Goal: Navigation & Orientation: Find specific page/section

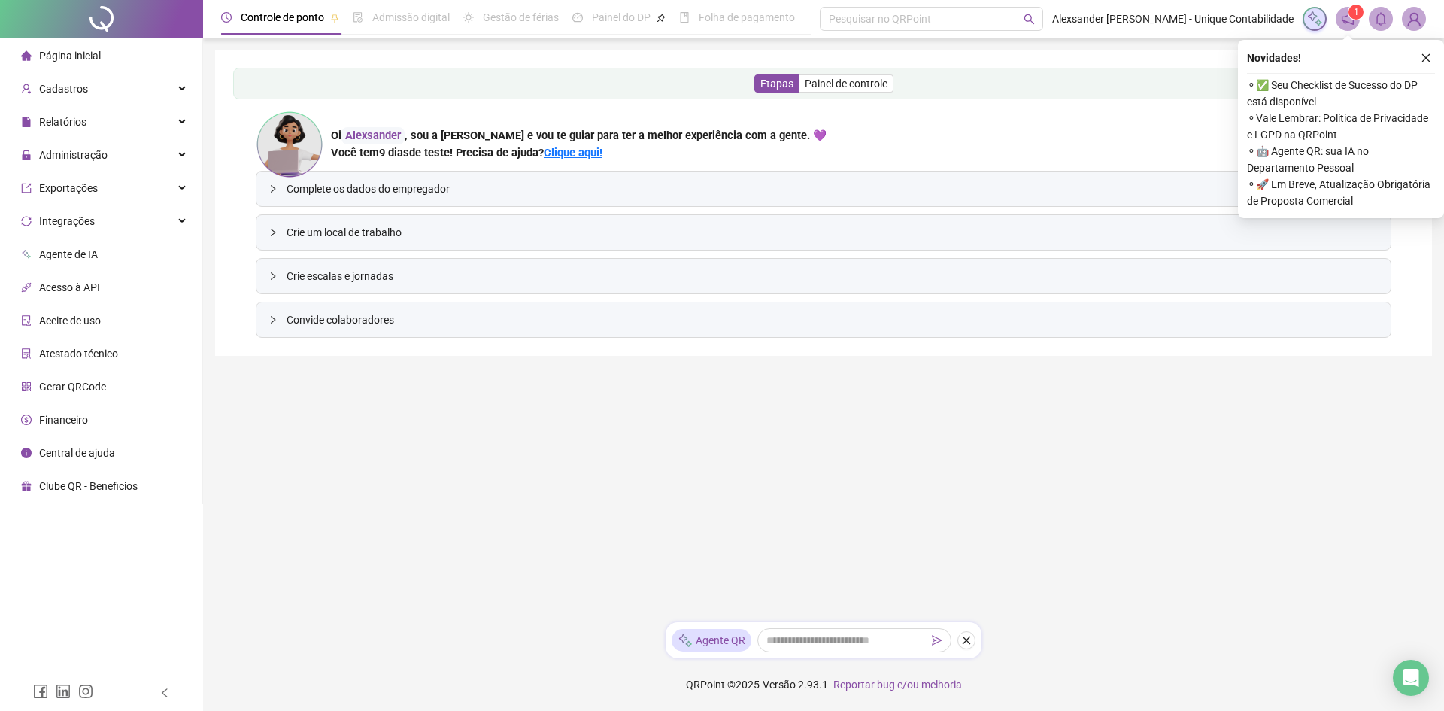
click at [1348, 17] on icon "notification" at bounding box center [1348, 19] width 14 height 14
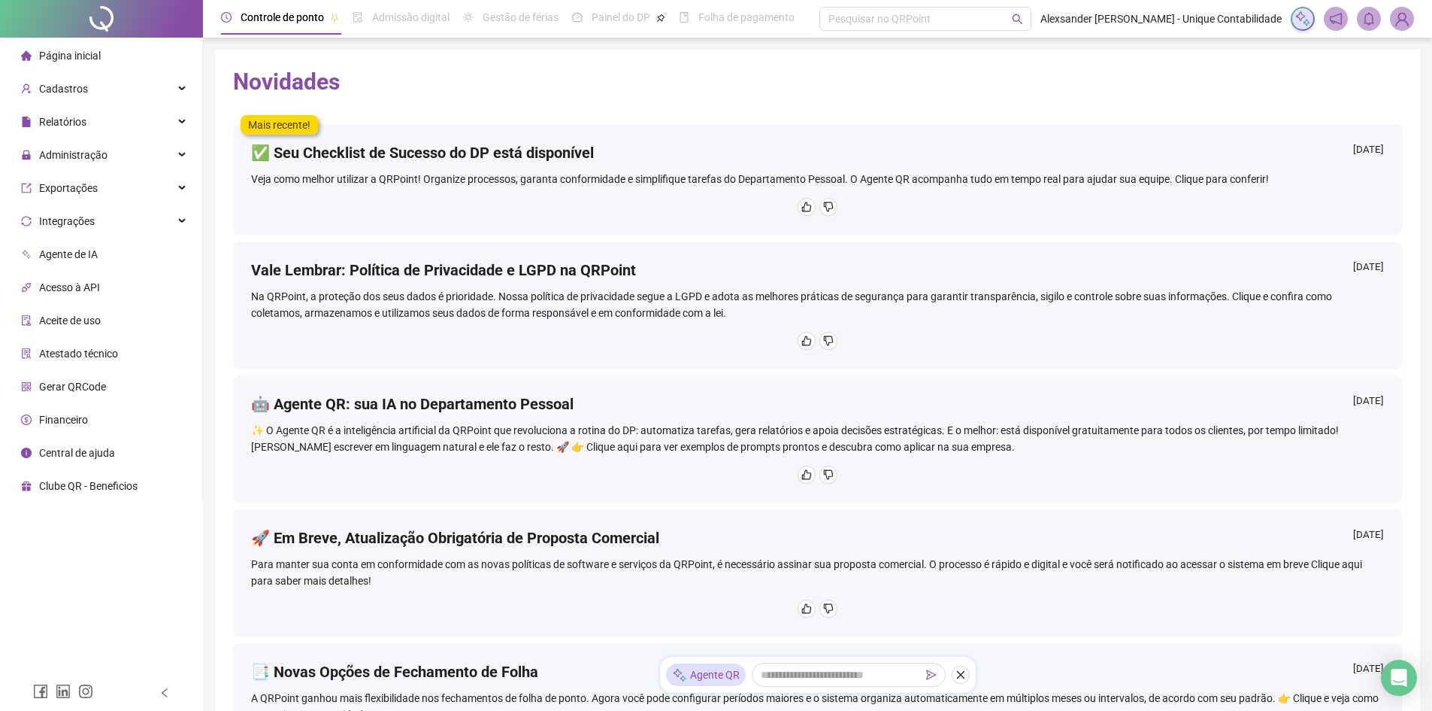
click at [352, 162] on h4 "✅ Seu Checklist de Sucesso do DP está disponível" at bounding box center [422, 152] width 343 height 21
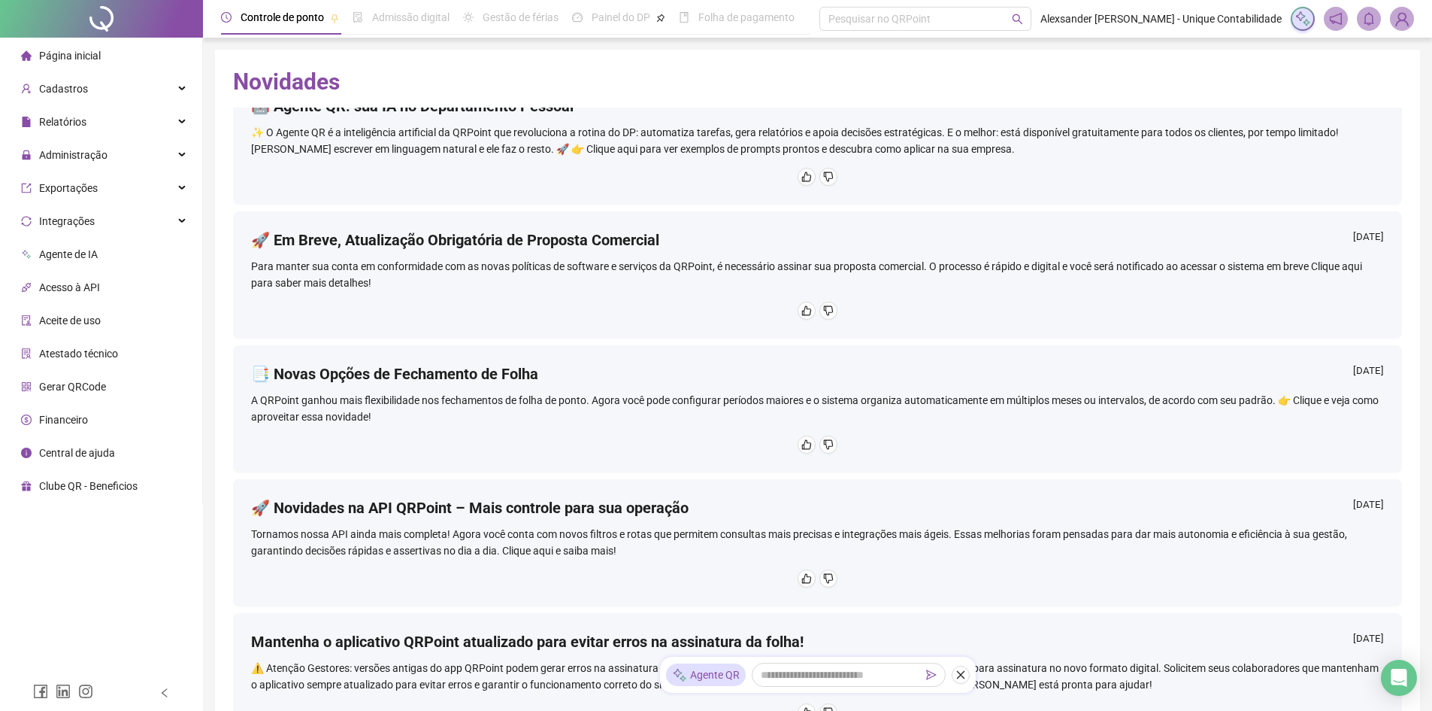
scroll to position [301, 0]
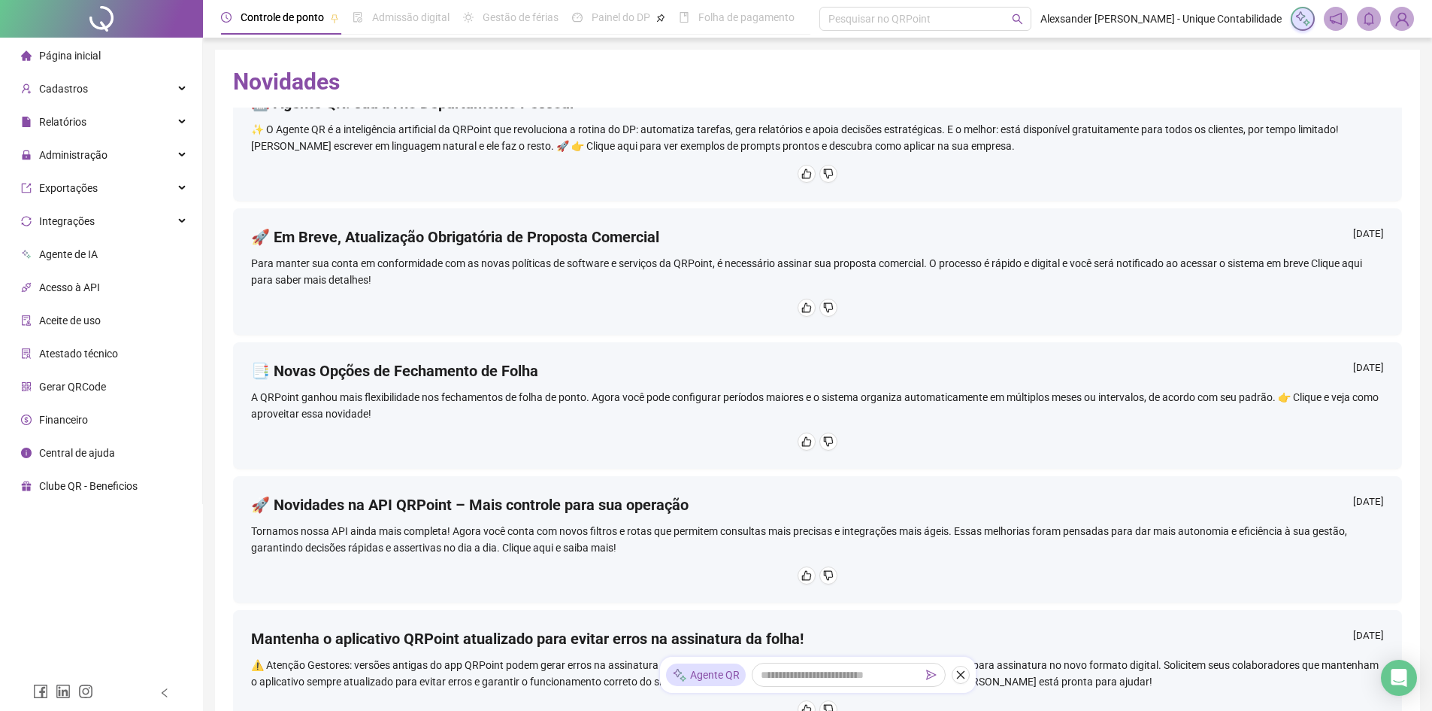
click at [88, 53] on span "Página inicial" at bounding box center [70, 56] width 62 height 12
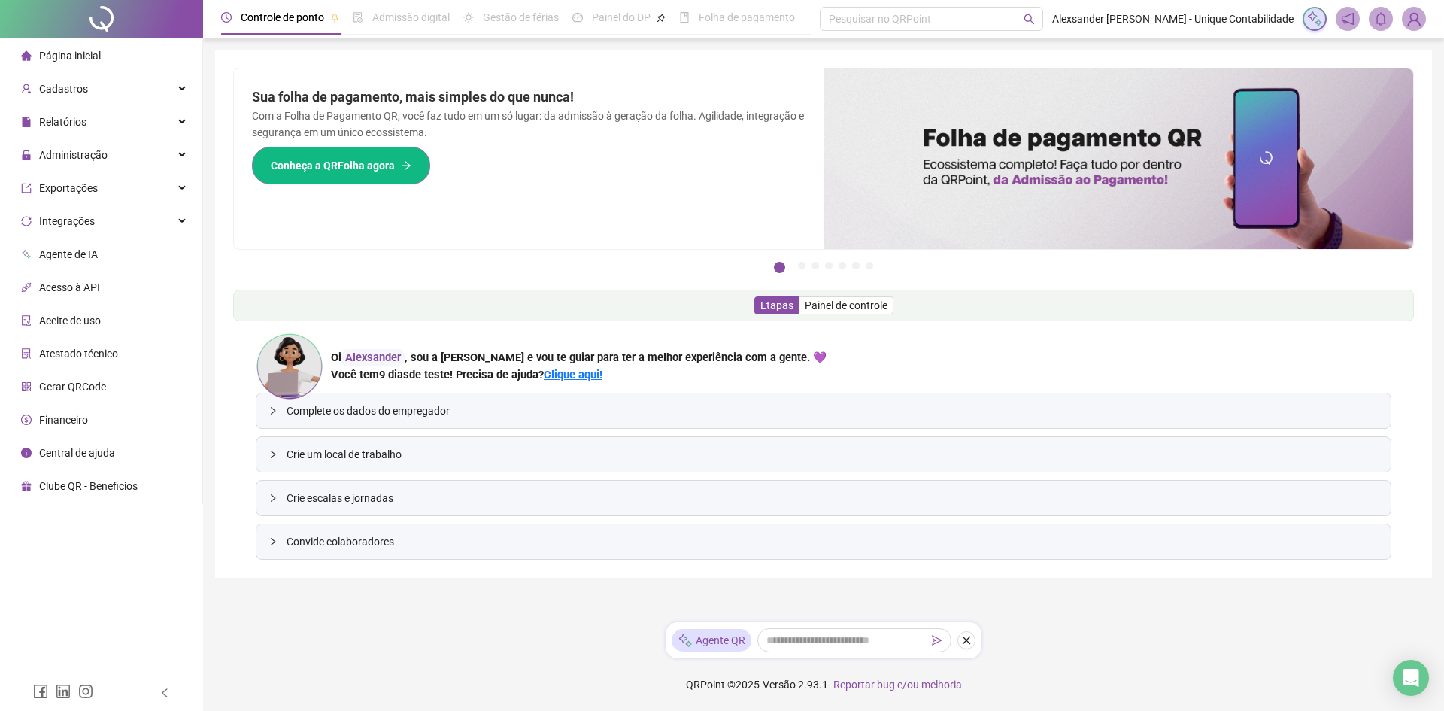
click at [356, 162] on span "Conheça a QRFolha agora" at bounding box center [333, 165] width 124 height 17
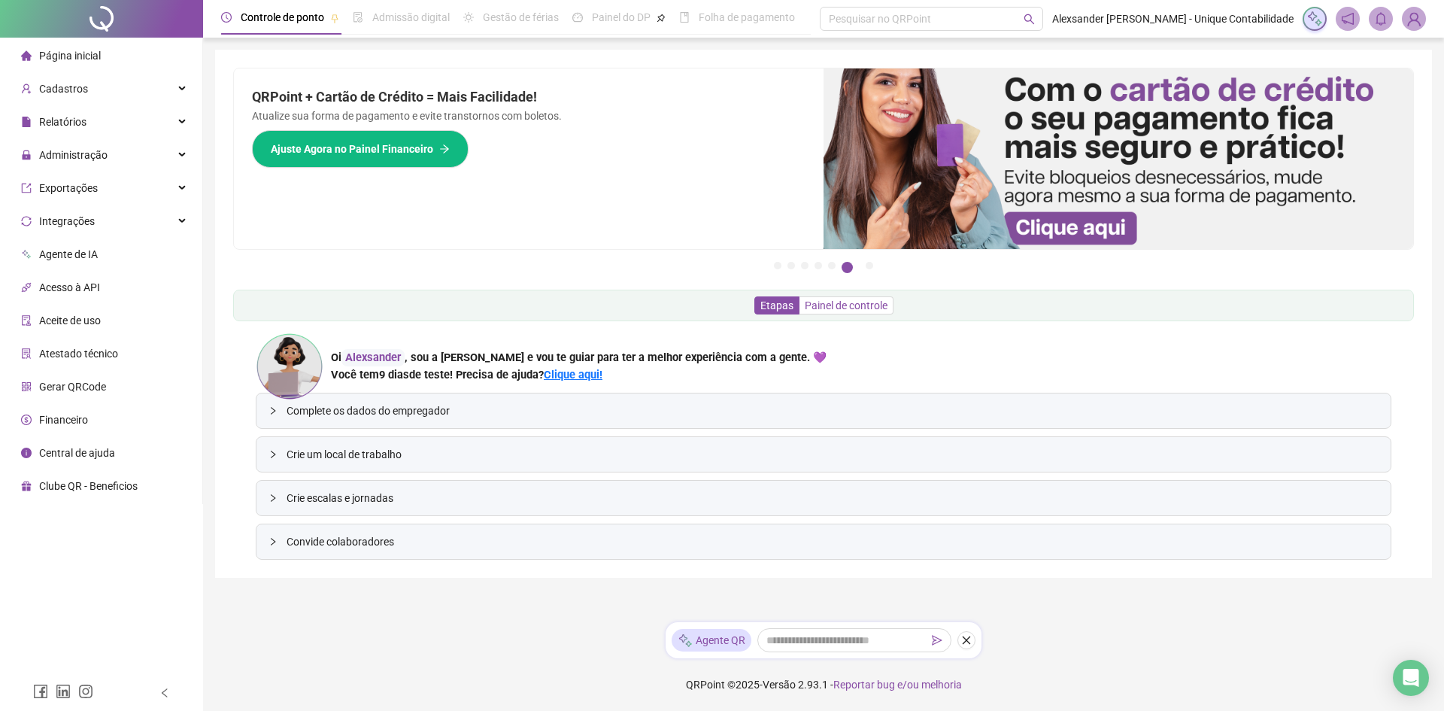
click at [831, 309] on span "Painel de controle" at bounding box center [846, 305] width 83 height 12
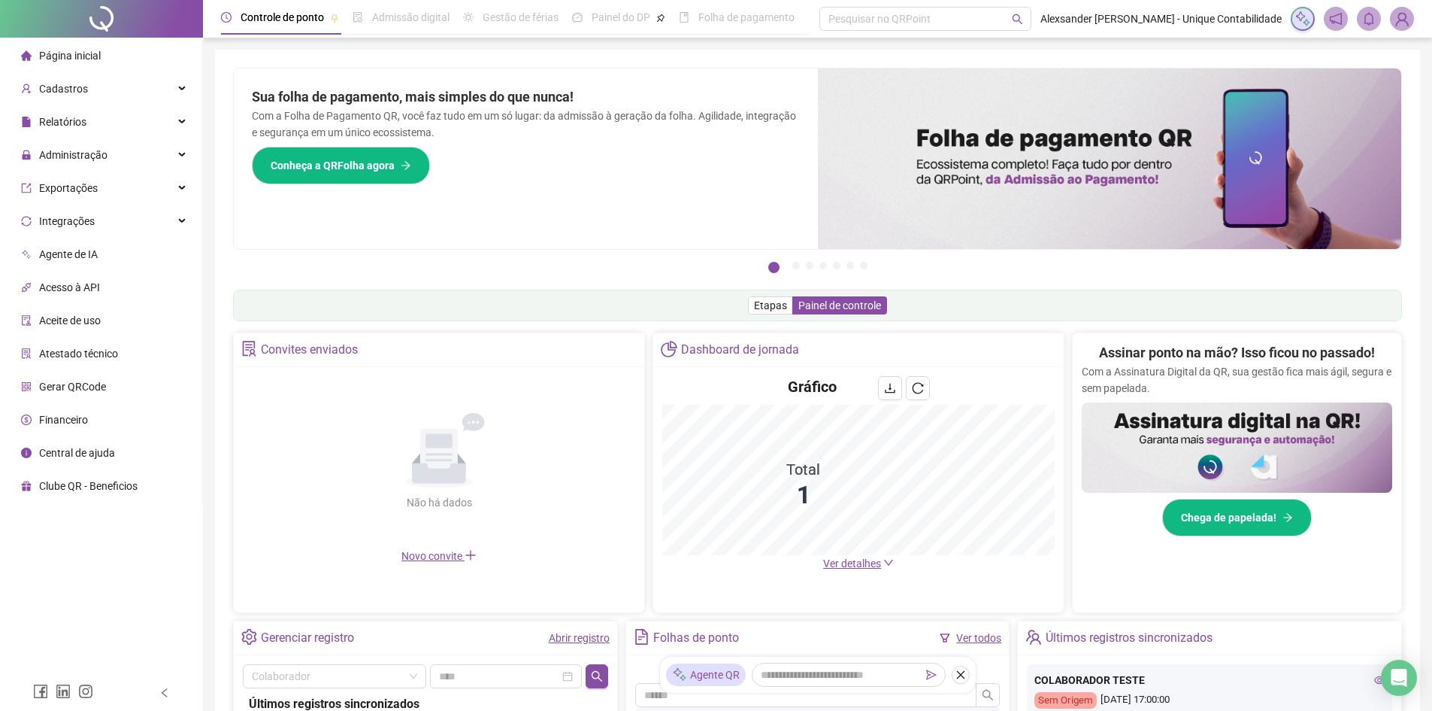
click at [736, 20] on span "Folha de pagamento" at bounding box center [747, 17] width 96 height 12
click at [793, 262] on button "2" at bounding box center [797, 266] width 8 height 8
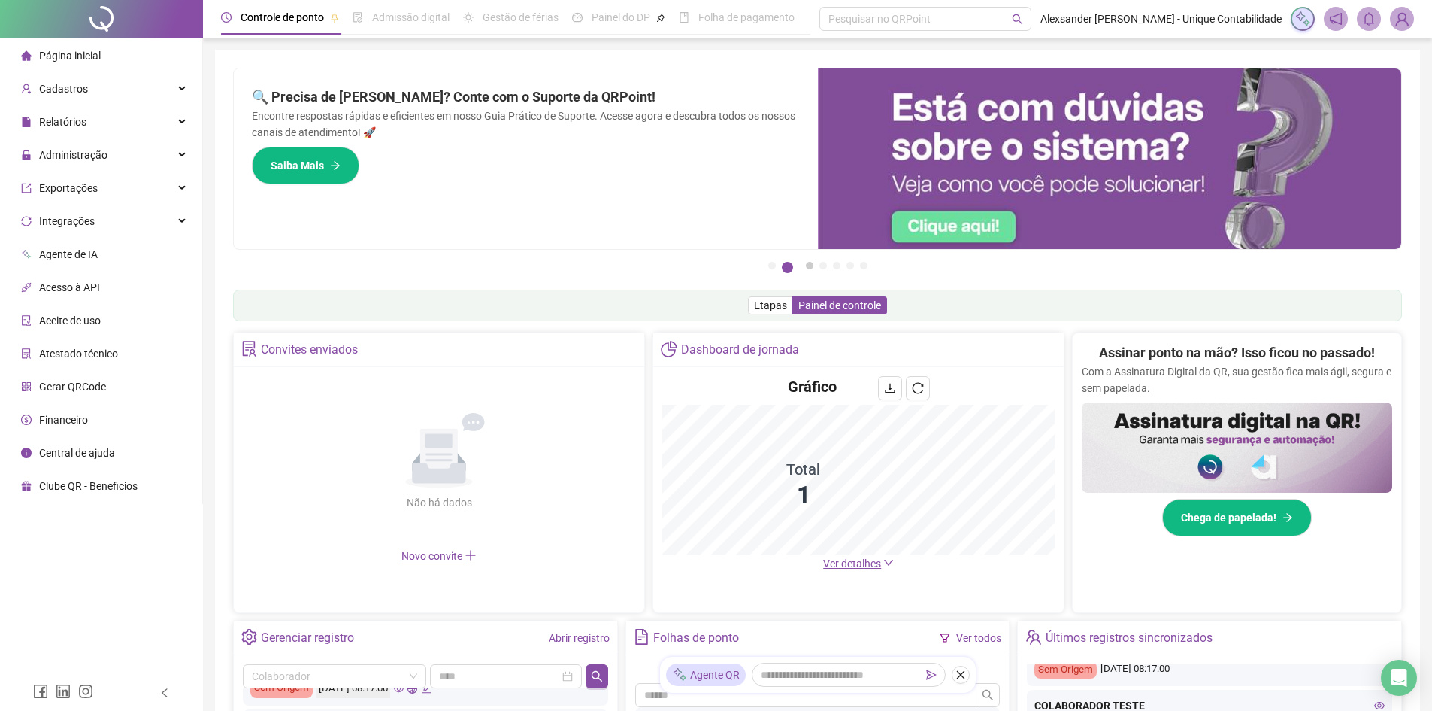
click at [813, 268] on button "3" at bounding box center [810, 266] width 8 height 8
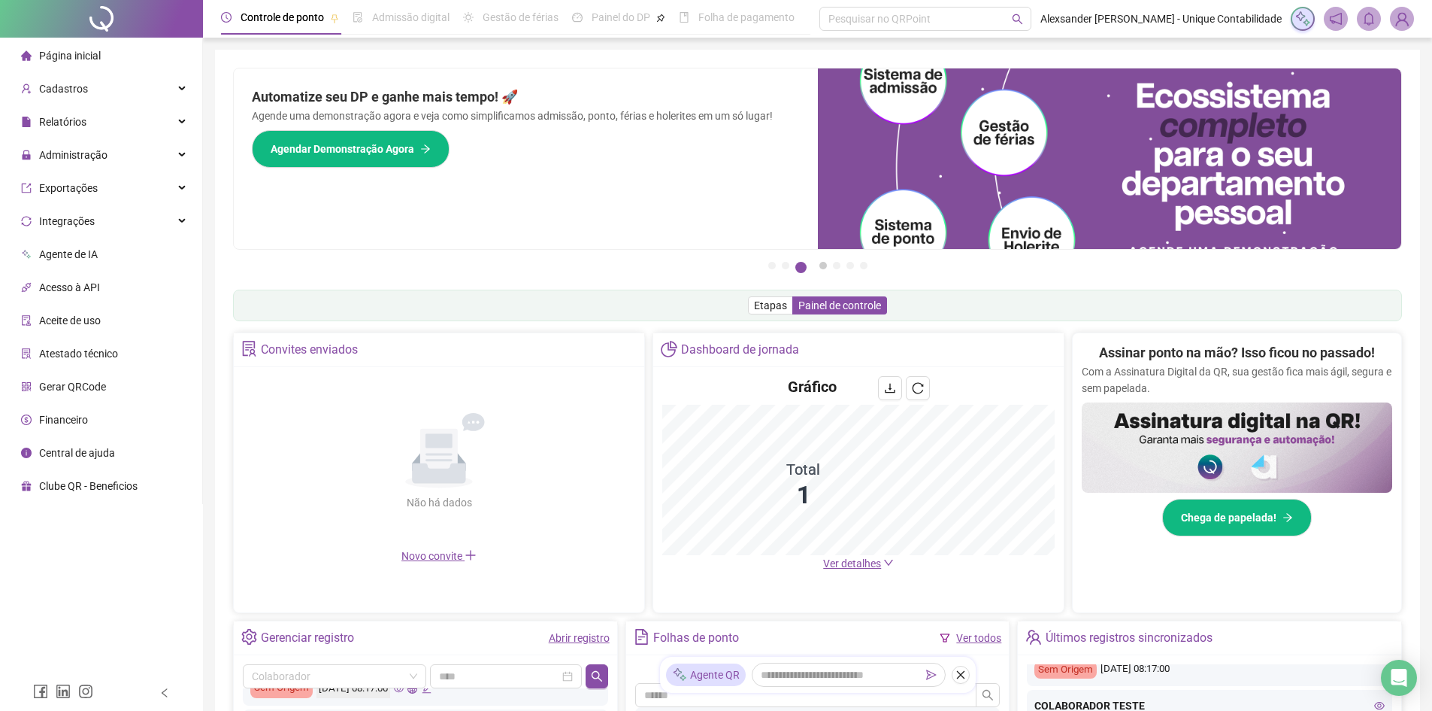
click at [820, 267] on button "4" at bounding box center [824, 266] width 8 height 8
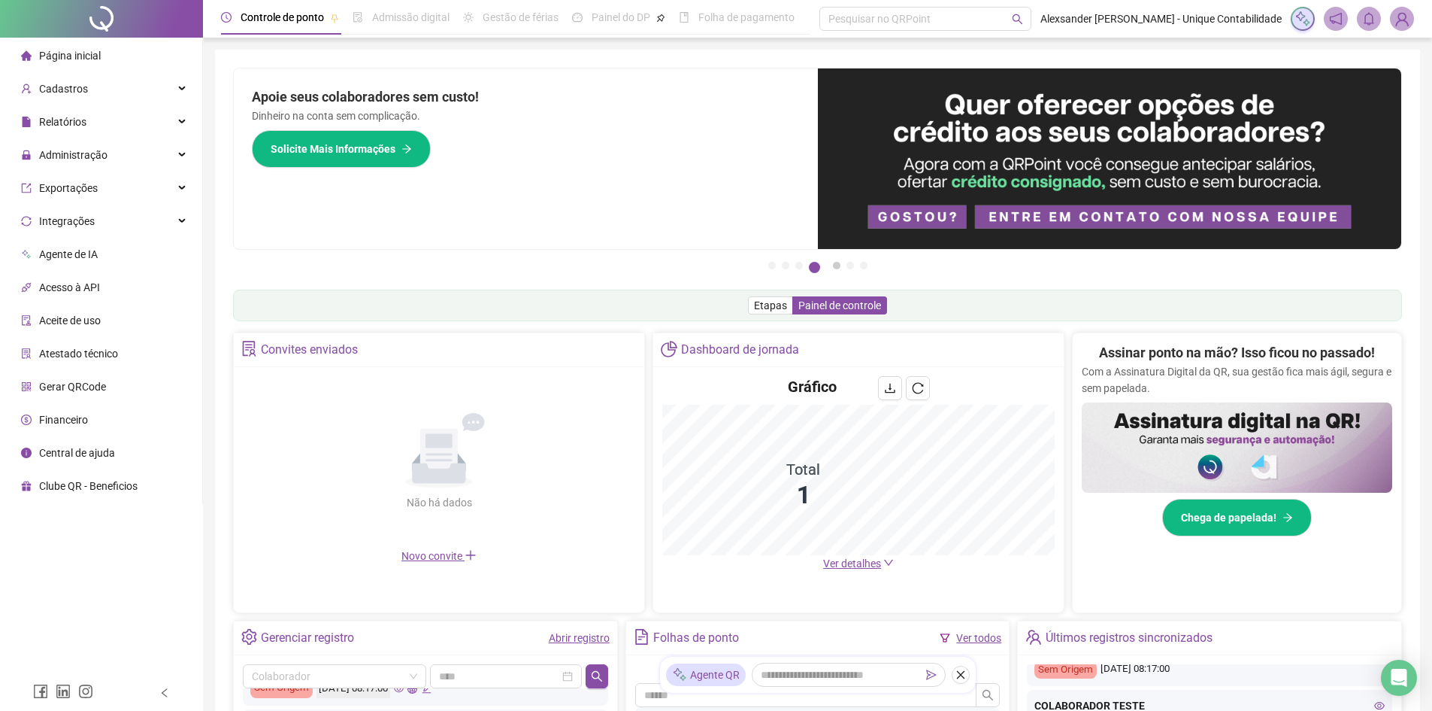
click at [833, 268] on button "5" at bounding box center [837, 266] width 8 height 8
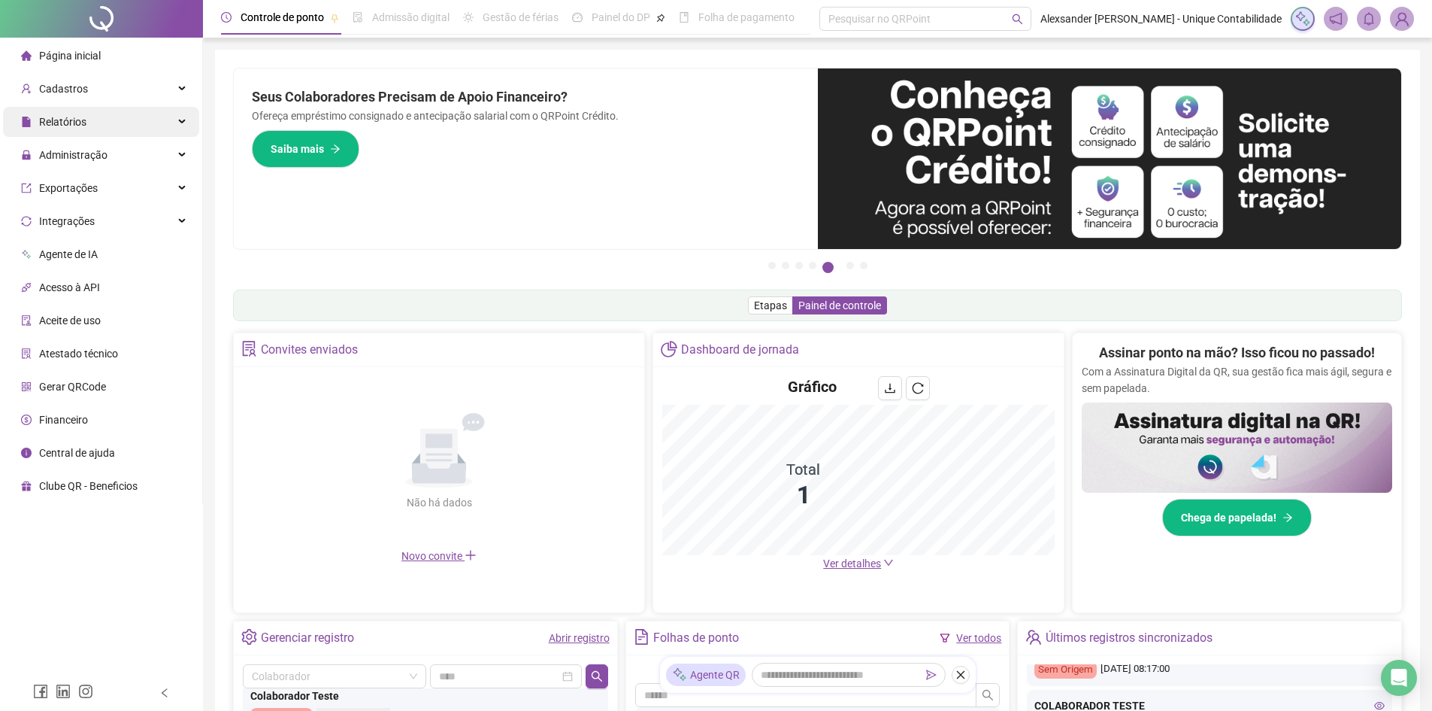
click at [73, 117] on span "Relatórios" at bounding box center [62, 122] width 47 height 12
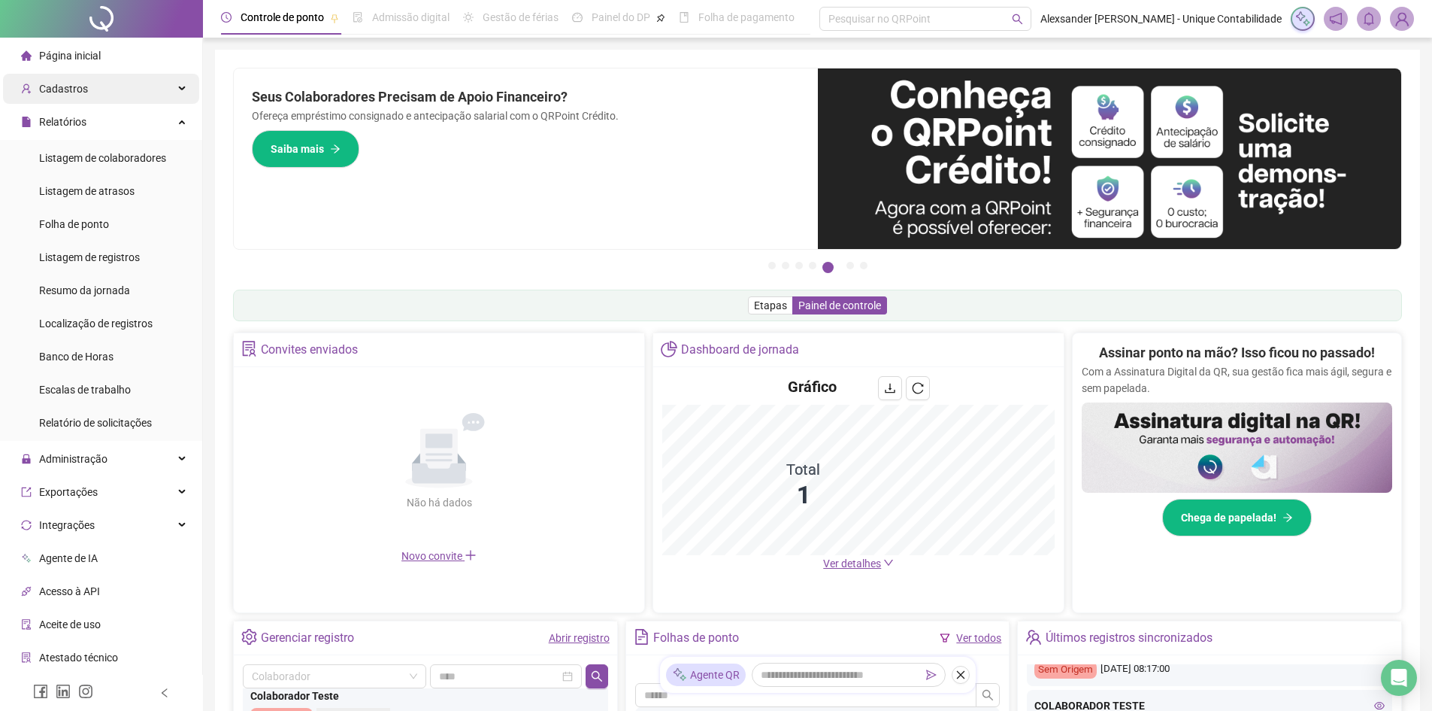
click at [93, 77] on div "Cadastros" at bounding box center [101, 89] width 196 height 30
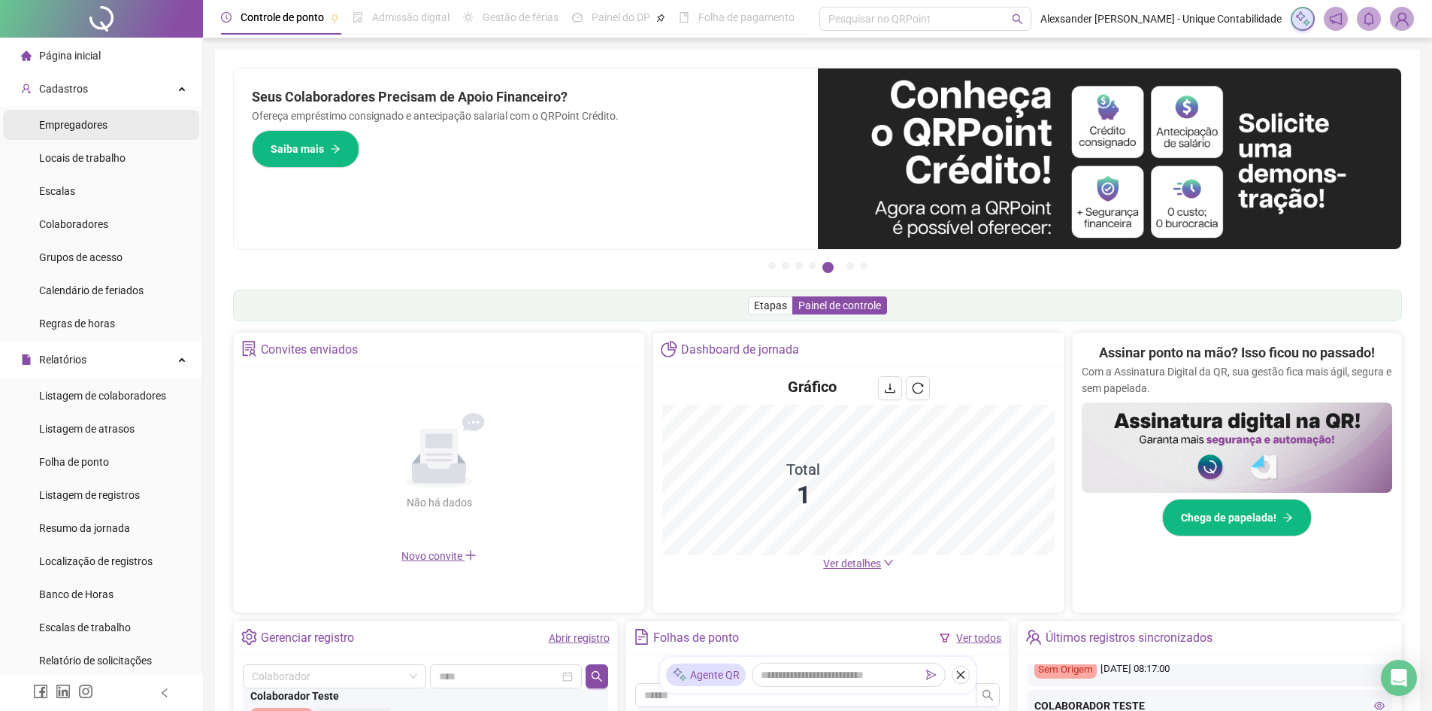
click at [80, 126] on span "Empregadores" at bounding box center [73, 125] width 68 height 12
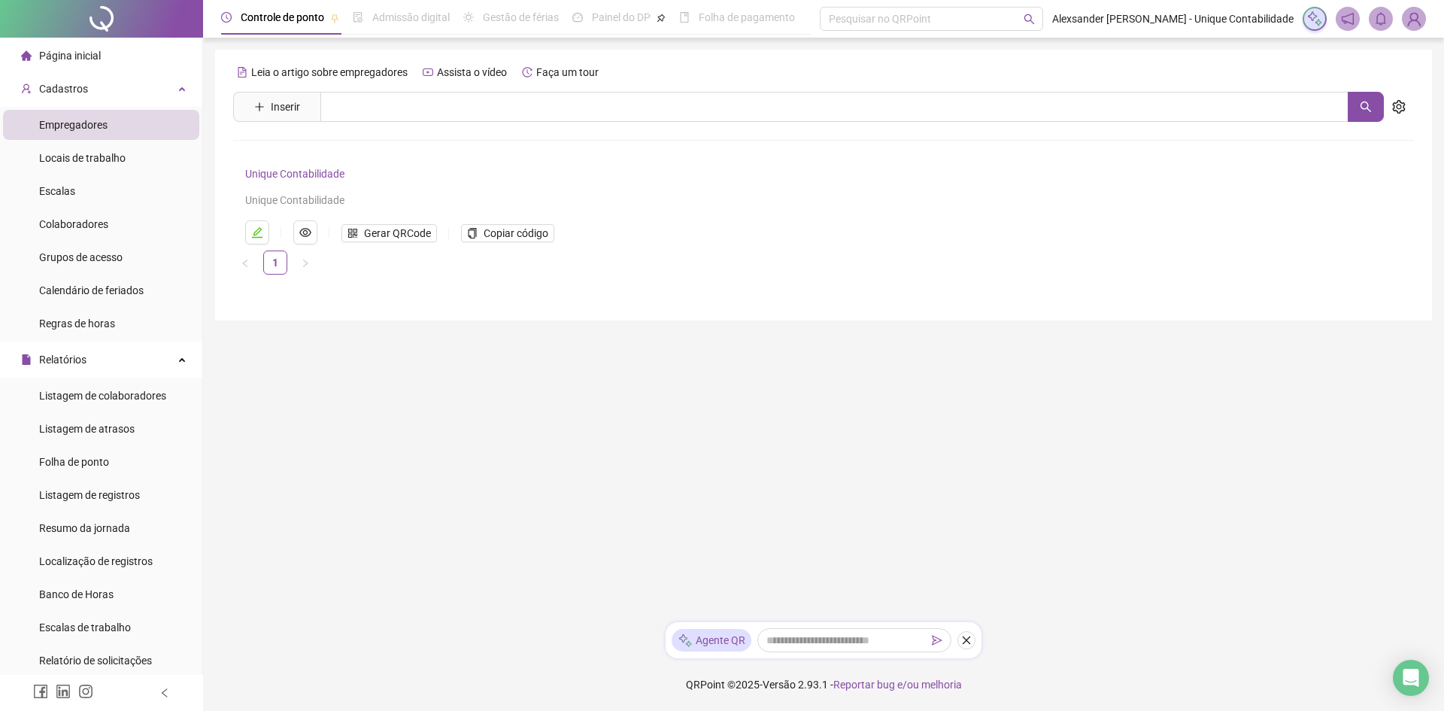
click at [299, 165] on h4 "Unique Contabilidade" at bounding box center [798, 174] width 1106 height 18
click at [302, 176] on link "Unique Contabilidade" at bounding box center [294, 174] width 99 height 12
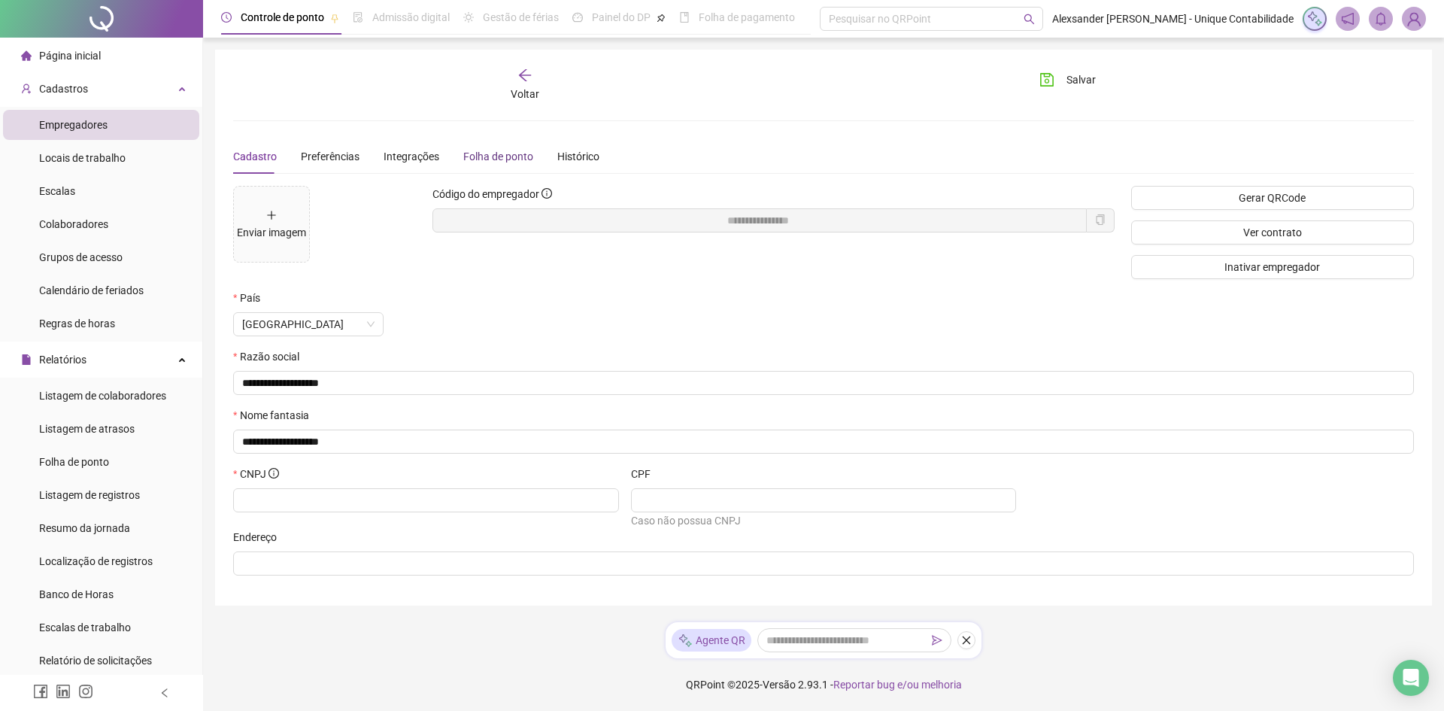
click at [521, 158] on div "Folha de ponto" at bounding box center [498, 156] width 70 height 17
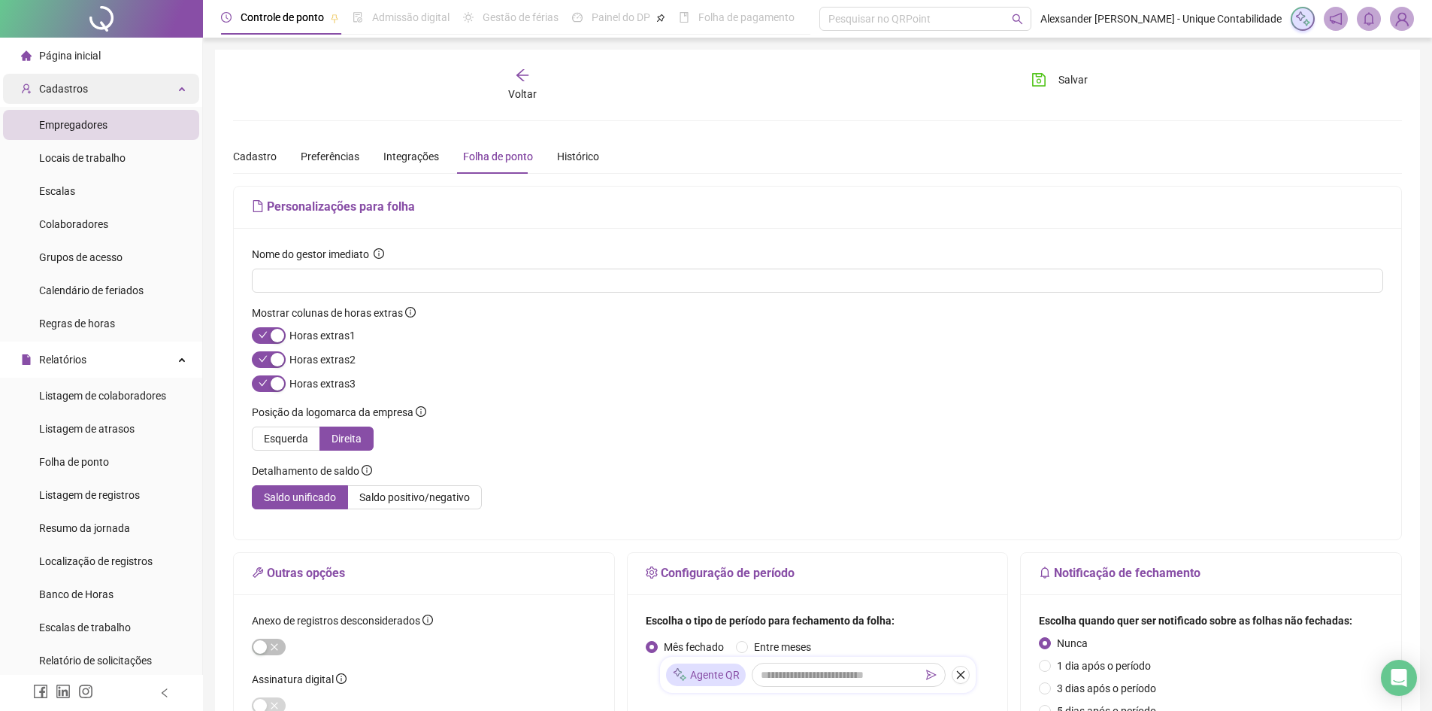
click at [69, 88] on span "Cadastros" at bounding box center [63, 89] width 49 height 12
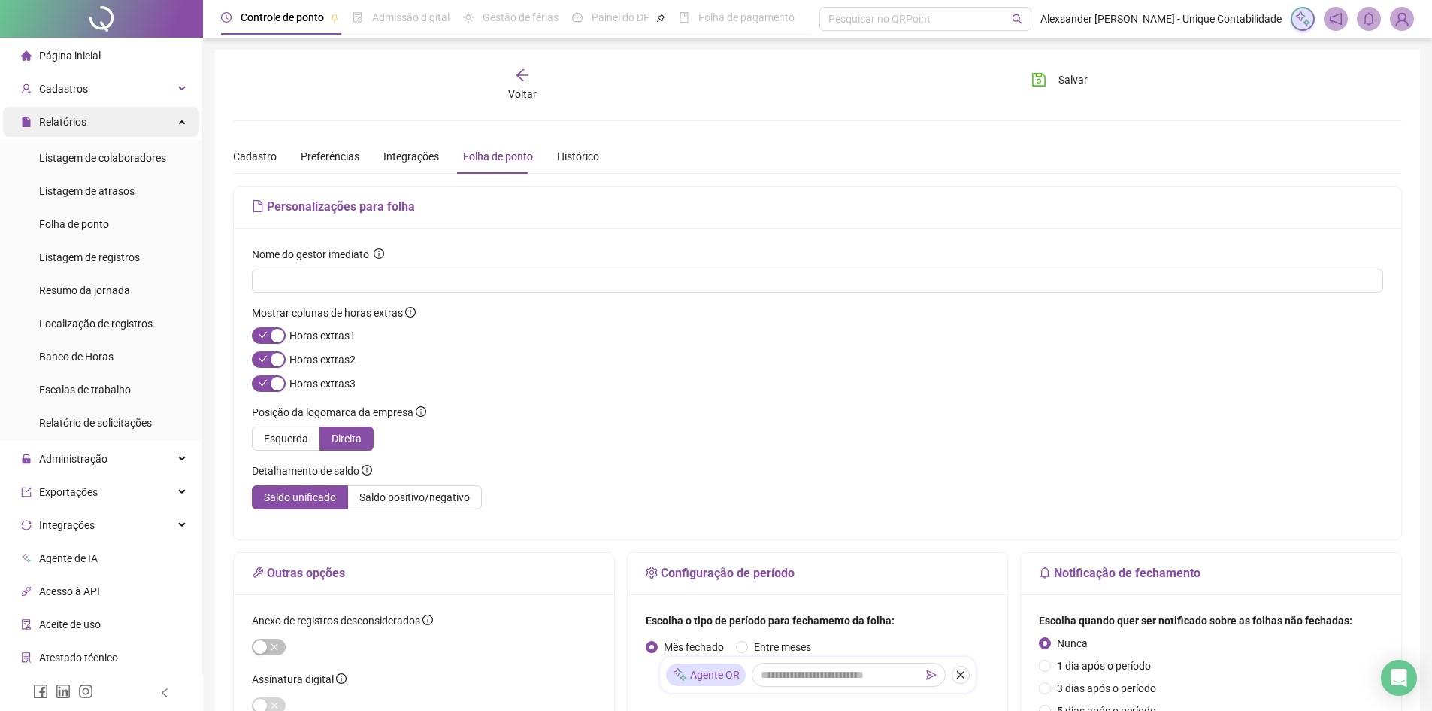
click at [123, 114] on div "Relatórios" at bounding box center [101, 122] width 196 height 30
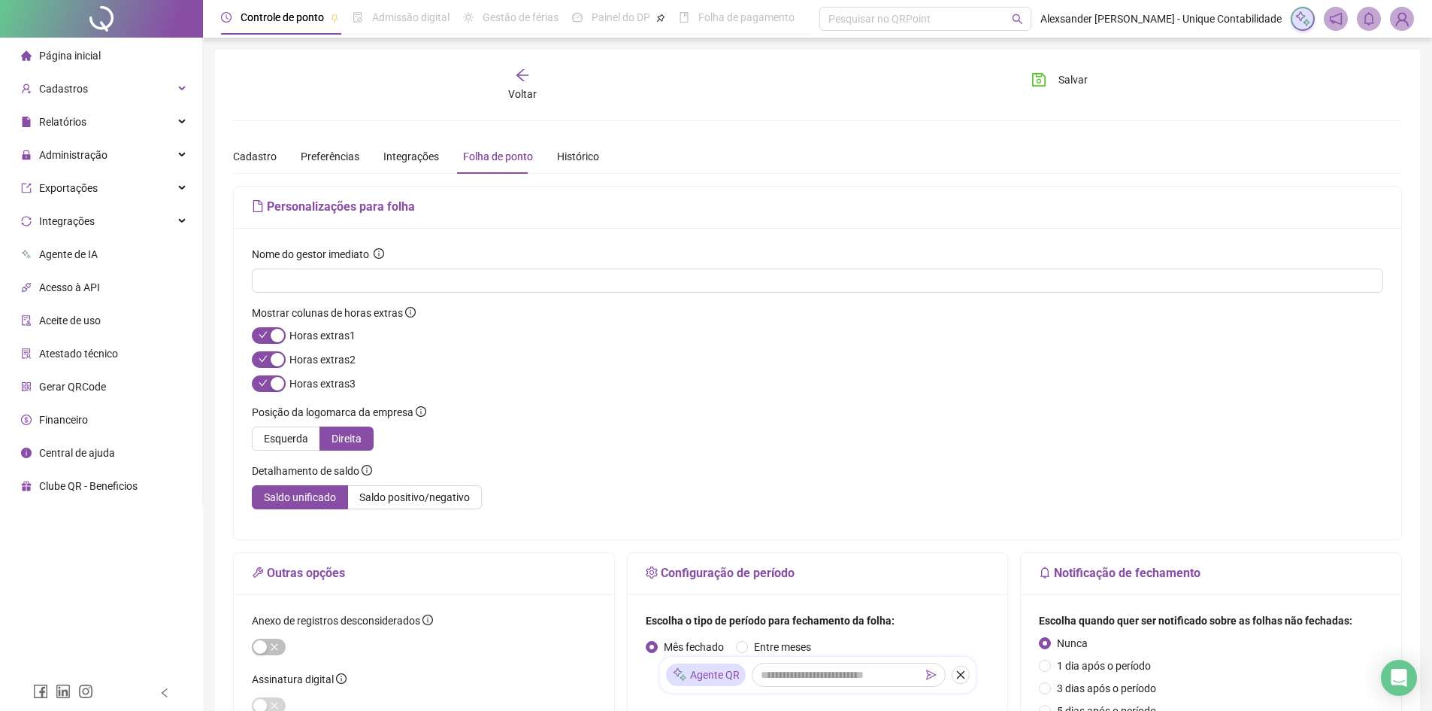
click at [99, 487] on span "Clube QR - Beneficios" at bounding box center [88, 486] width 99 height 12
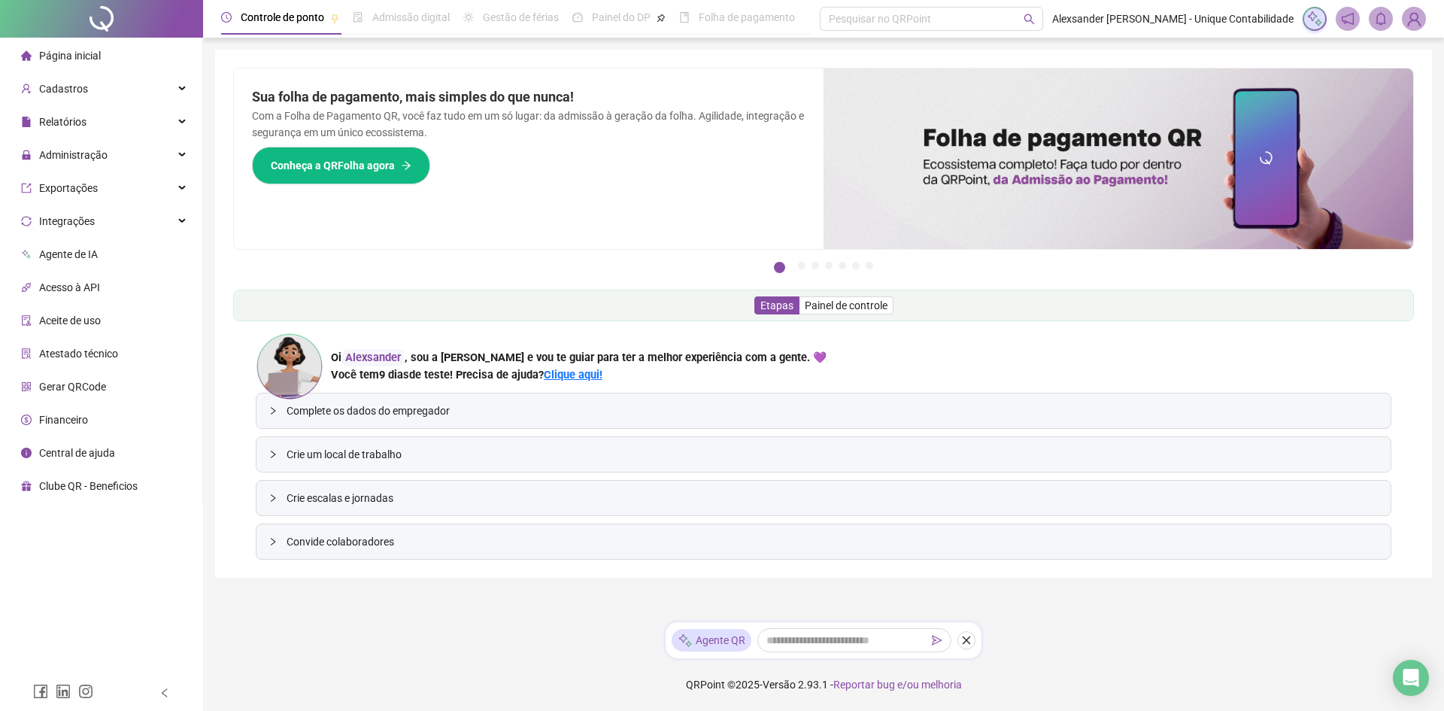
click at [410, 23] on span "Admissão digital" at bounding box center [410, 17] width 77 height 12
click at [561, 23] on div "Controle de ponto Admissão digital Gestão de férias Painel do DP Folha de pagam…" at bounding box center [508, 17] width 574 height 35
click at [620, 23] on span "Painel do DP" at bounding box center [621, 17] width 59 height 12
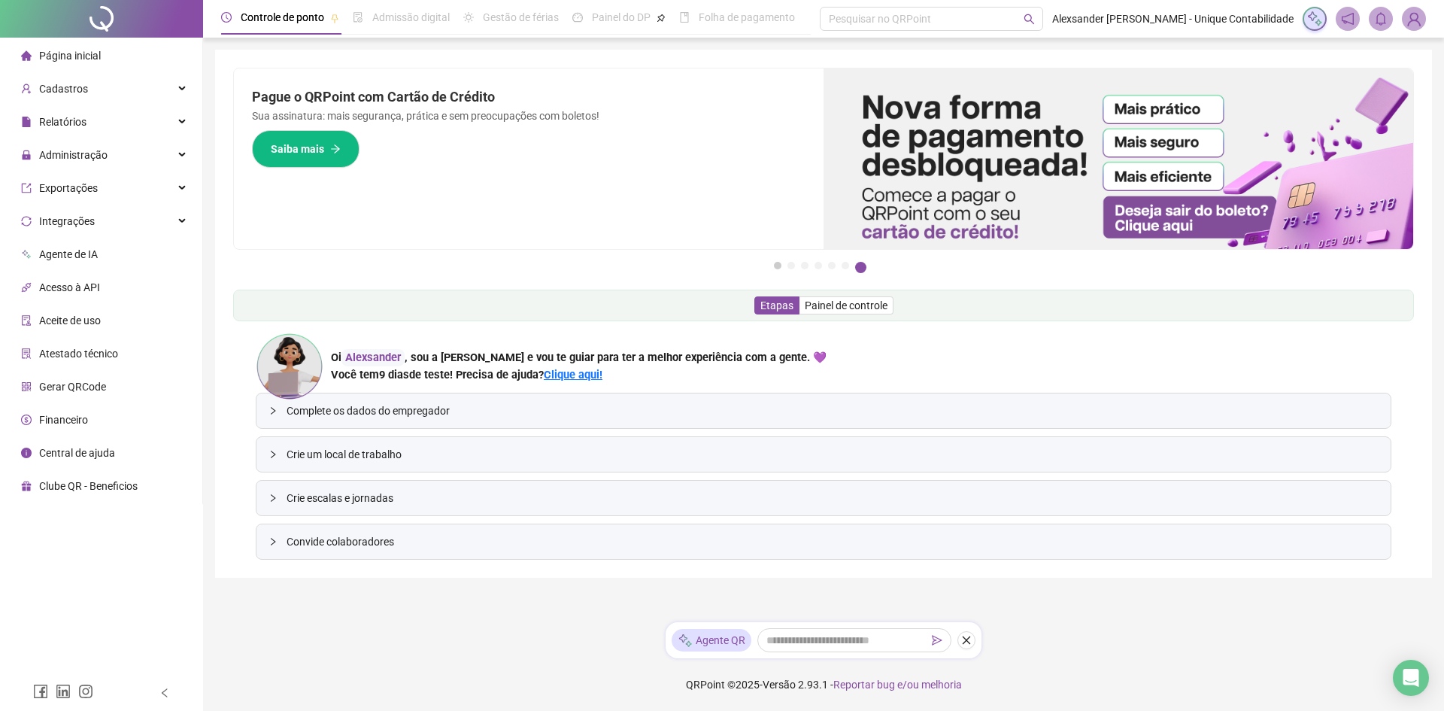
click at [780, 267] on button "1" at bounding box center [778, 266] width 8 height 8
